Goal: Task Accomplishment & Management: Manage account settings

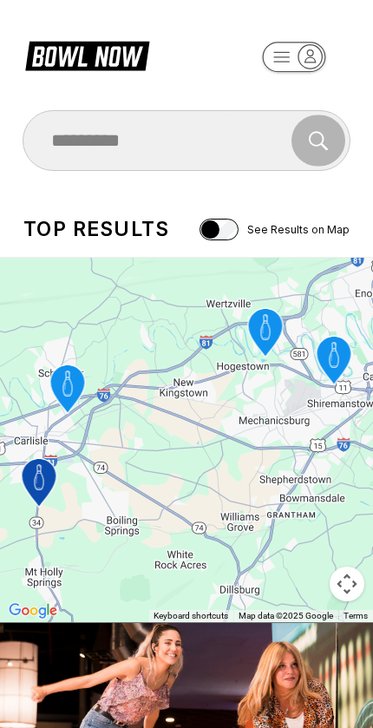
click at [287, 47] on rect "button" at bounding box center [293, 57] width 63 height 30
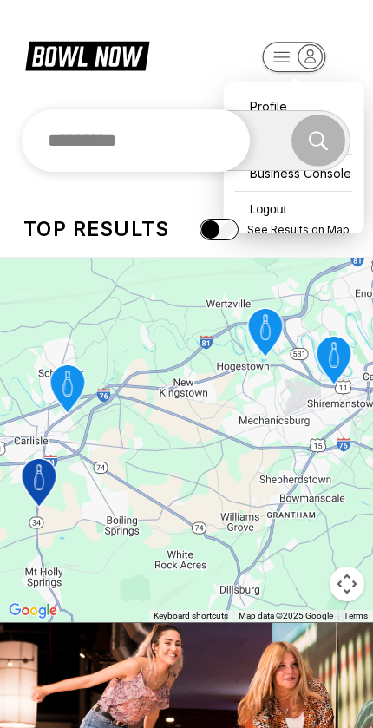
click at [130, 124] on input "text" at bounding box center [136, 140] width 228 height 63
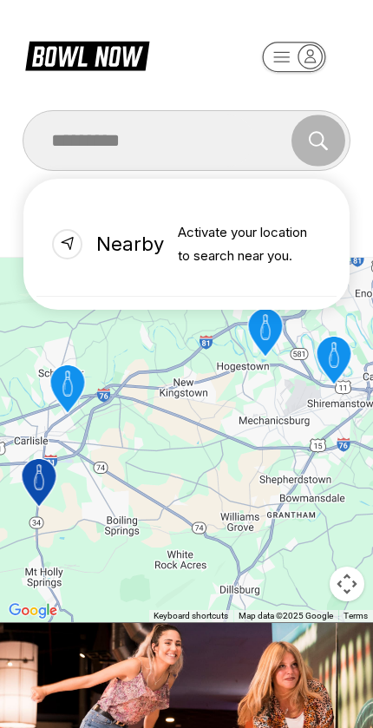
click at [276, 36] on header at bounding box center [186, 47] width 373 height 95
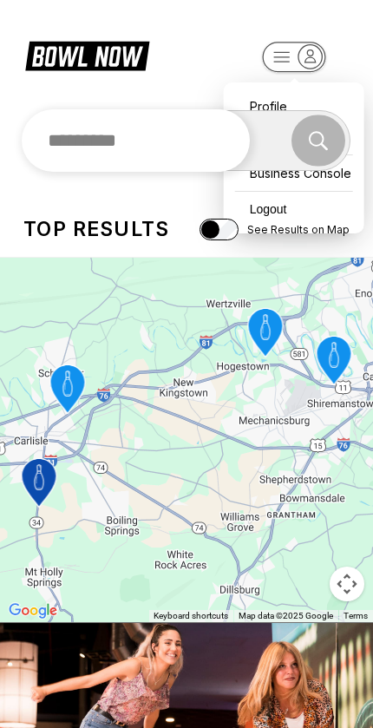
click at [243, 161] on input "text" at bounding box center [136, 140] width 228 height 63
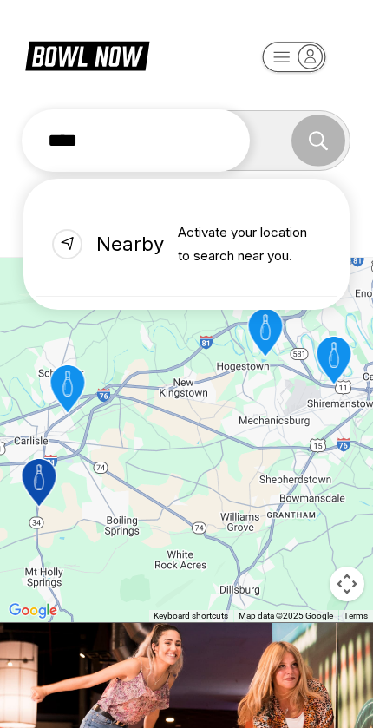
type input "***"
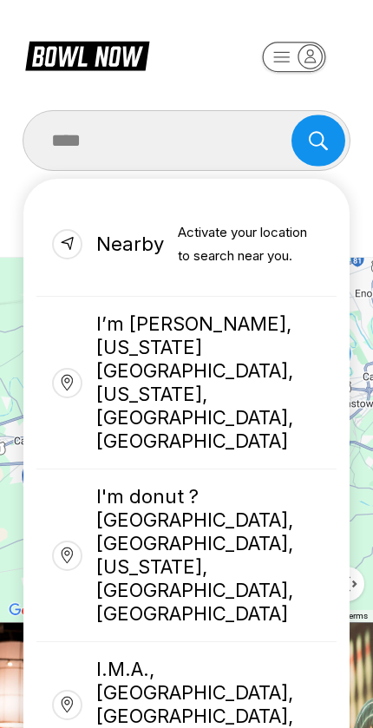
click at [290, 30] on header at bounding box center [186, 47] width 373 height 95
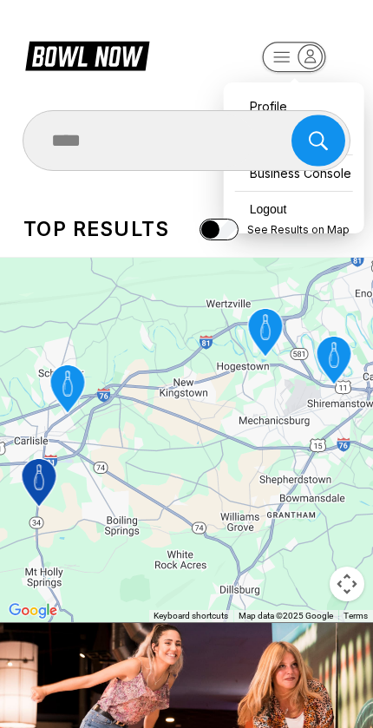
click at [254, 75] on icon "button" at bounding box center [294, 58] width 95 height 35
click at [257, 93] on div "Profile" at bounding box center [294, 106] width 123 height 30
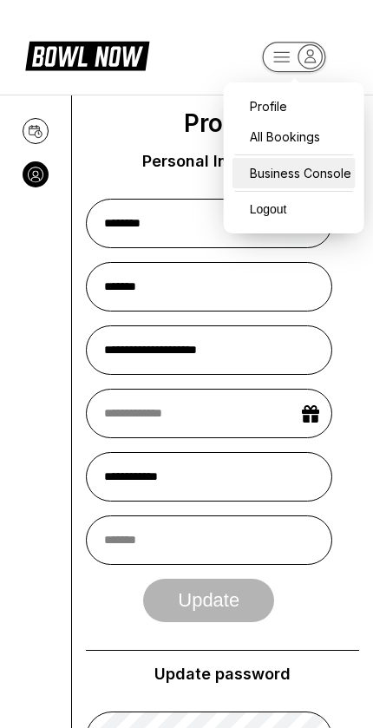
click at [258, 173] on div "Business Console" at bounding box center [294, 173] width 123 height 30
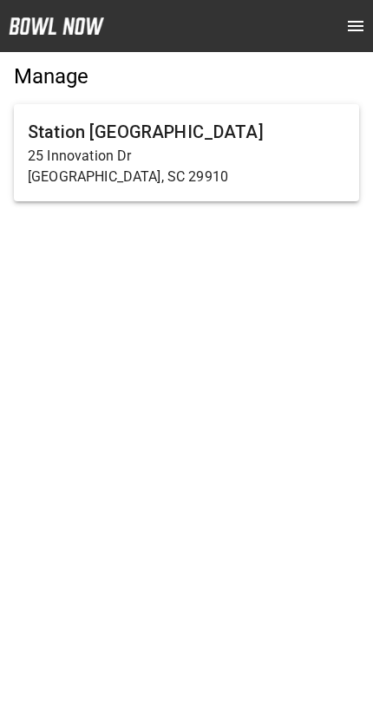
click at [62, 162] on p "25 Innovation Dr" at bounding box center [187, 156] width 318 height 21
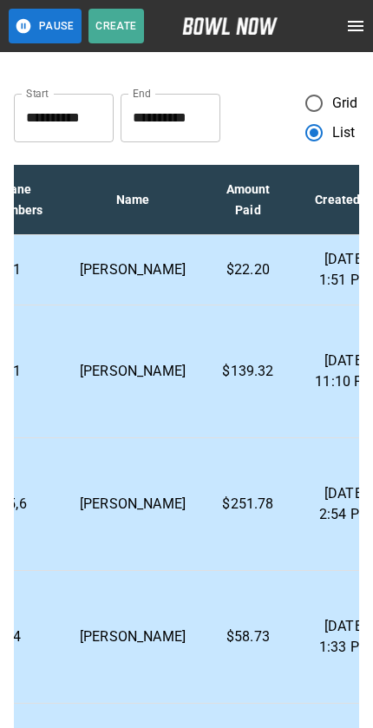
scroll to position [0, 530]
